Goal: Task Accomplishment & Management: Manage account settings

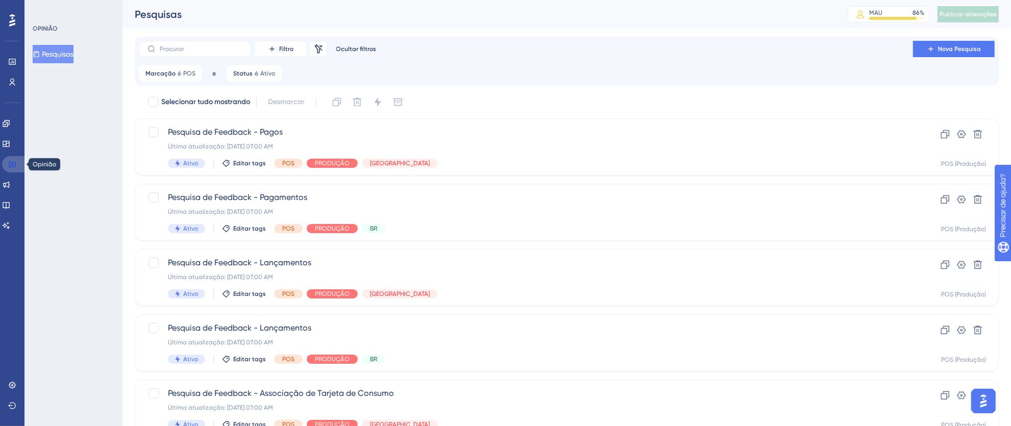
click at [9, 165] on icon at bounding box center [12, 165] width 7 height 7
click at [16, 157] on link at bounding box center [14, 164] width 24 height 16
click at [12, 162] on icon at bounding box center [12, 165] width 7 height 7
click at [195, 73] on icon at bounding box center [194, 73] width 6 height 6
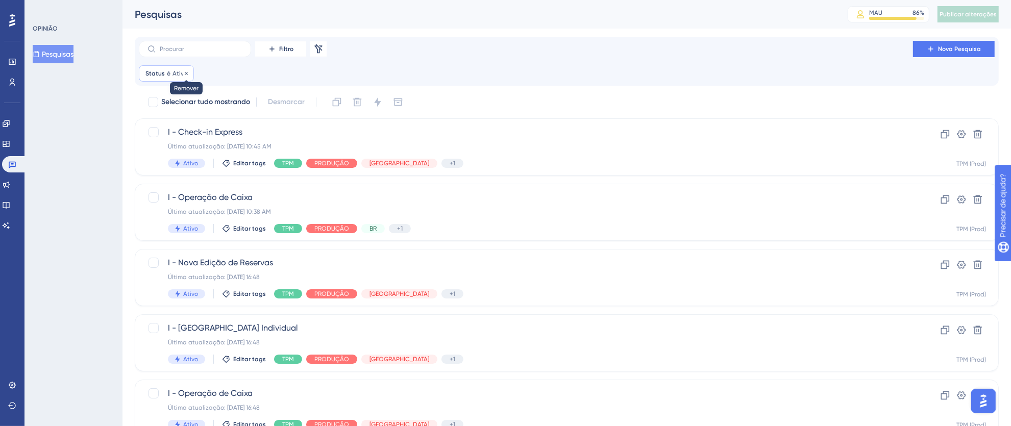
click at [187, 71] on icon at bounding box center [186, 73] width 6 height 6
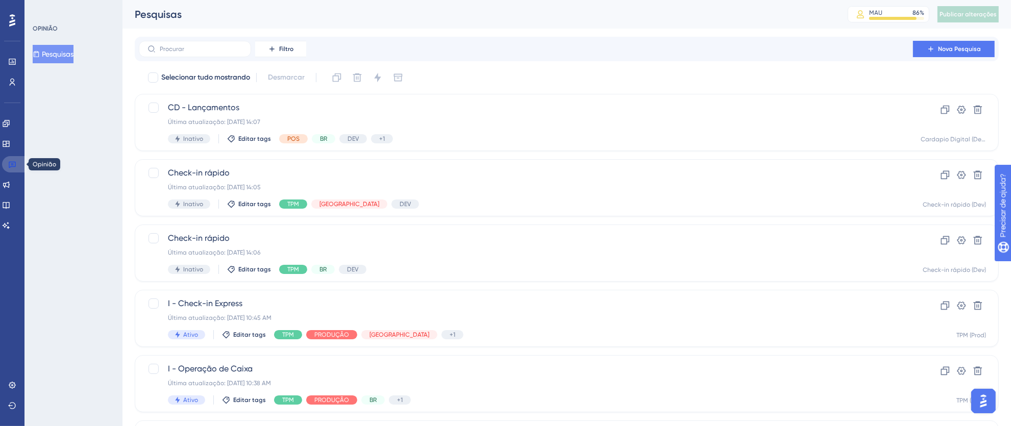
click at [9, 165] on icon at bounding box center [12, 165] width 7 height 7
click at [7, 161] on link at bounding box center [14, 164] width 24 height 16
click at [10, 22] on icon at bounding box center [12, 20] width 6 height 12
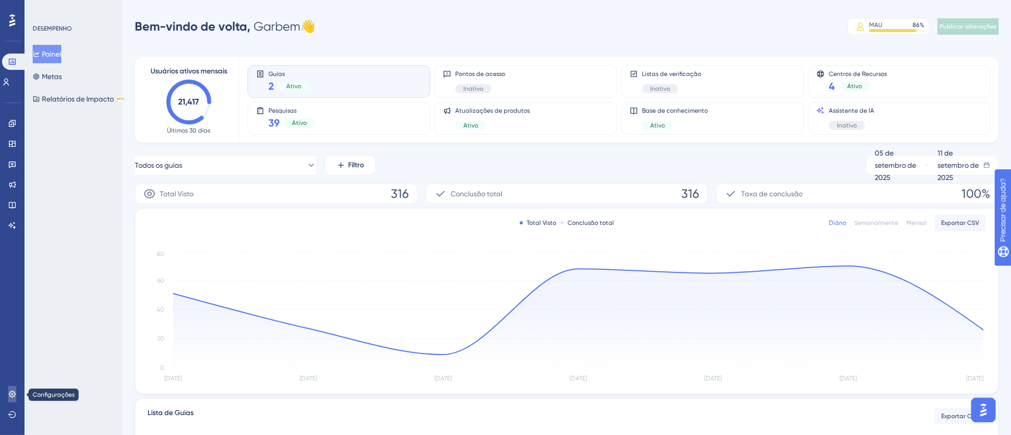
click at [15, 389] on link at bounding box center [12, 394] width 8 height 16
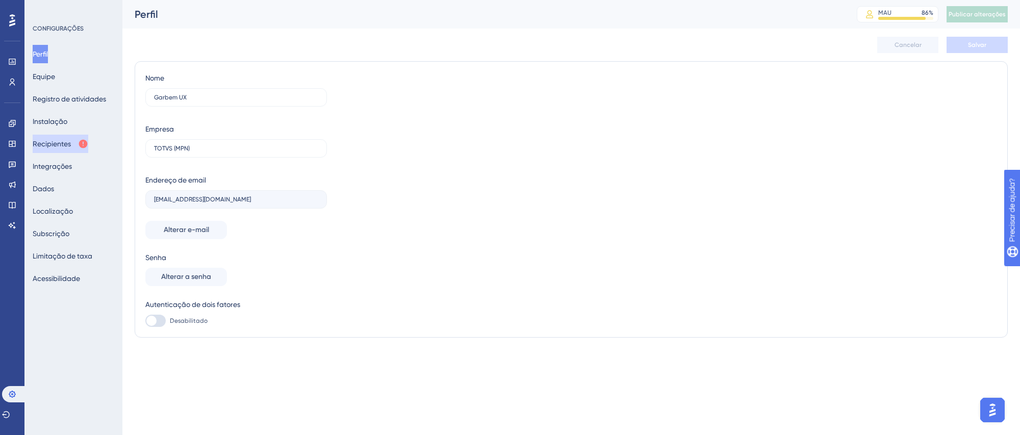
click at [59, 150] on button "Recipientes" at bounding box center [61, 144] width 56 height 18
